Goal: Task Accomplishment & Management: Manage account settings

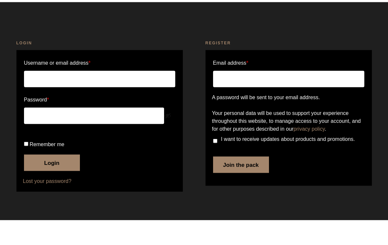
type input "[EMAIL_ADDRESS][DOMAIN_NAME]"
click at [57, 179] on button "Login" at bounding box center [52, 187] width 56 height 16
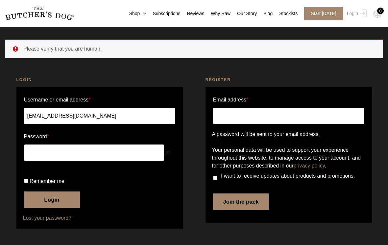
click at [355, 14] on link "Login" at bounding box center [355, 13] width 21 height 13
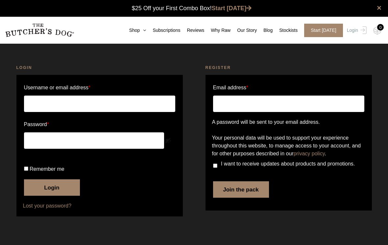
type input "[EMAIL_ADDRESS][DOMAIN_NAME]"
click at [65, 196] on button "Login" at bounding box center [52, 187] width 56 height 16
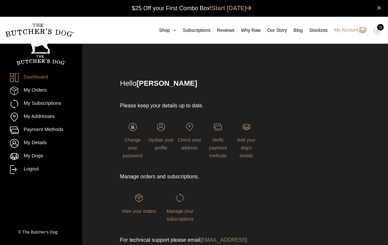
scroll to position [0, 0]
click at [51, 106] on link "My Subscriptions" at bounding box center [41, 104] width 62 height 9
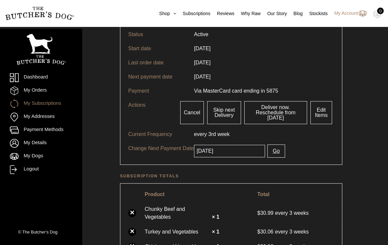
scroll to position [50, 0]
click at [323, 112] on link "Edit Items" at bounding box center [321, 111] width 22 height 23
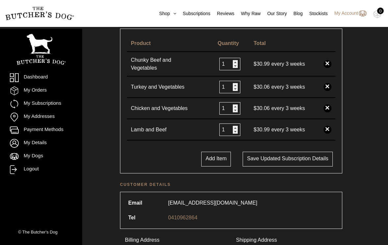
scroll to position [162, 0]
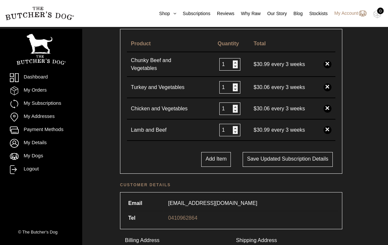
click at [211, 159] on button "Add Item" at bounding box center [216, 159] width 30 height 15
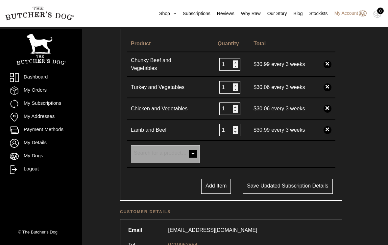
click at [193, 157] on span at bounding box center [192, 154] width 13 height 13
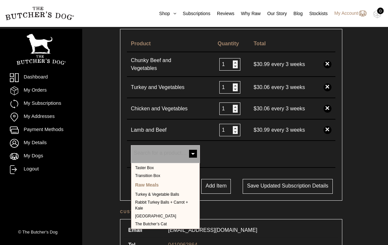
scroll to position [50, 0]
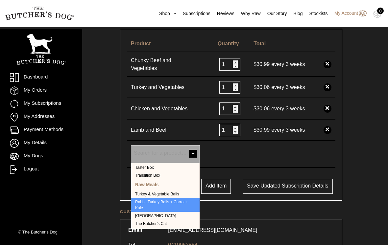
select select "24396"
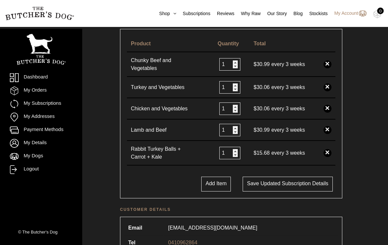
click at [292, 180] on button "Save updated subscription details" at bounding box center [287, 184] width 90 height 15
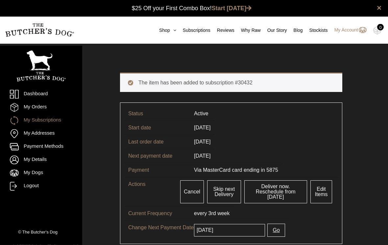
scroll to position [0, 0]
